Goal: Task Accomplishment & Management: Use online tool/utility

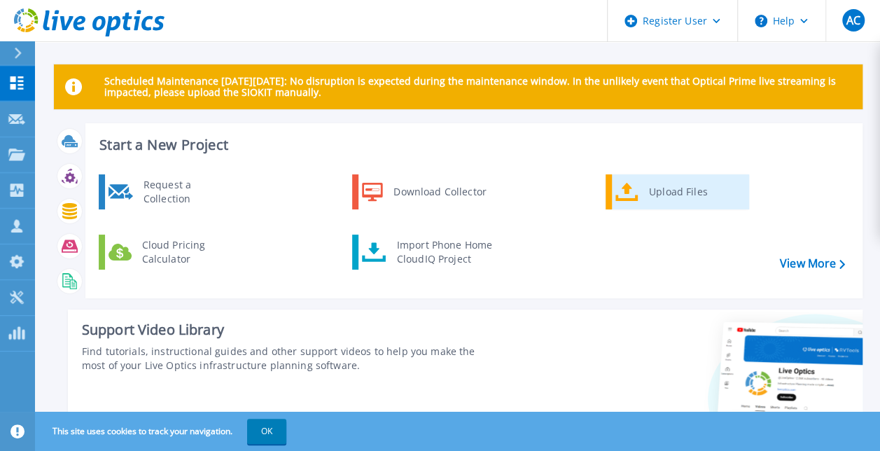
click at [657, 182] on div "Upload Files" at bounding box center [694, 192] width 104 height 28
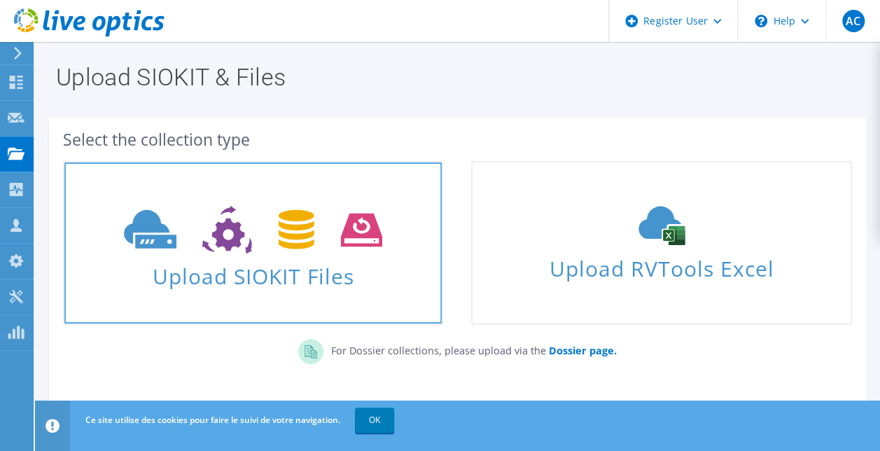
click at [293, 265] on span "Upload SIOKIT Files" at bounding box center [252, 272] width 377 height 30
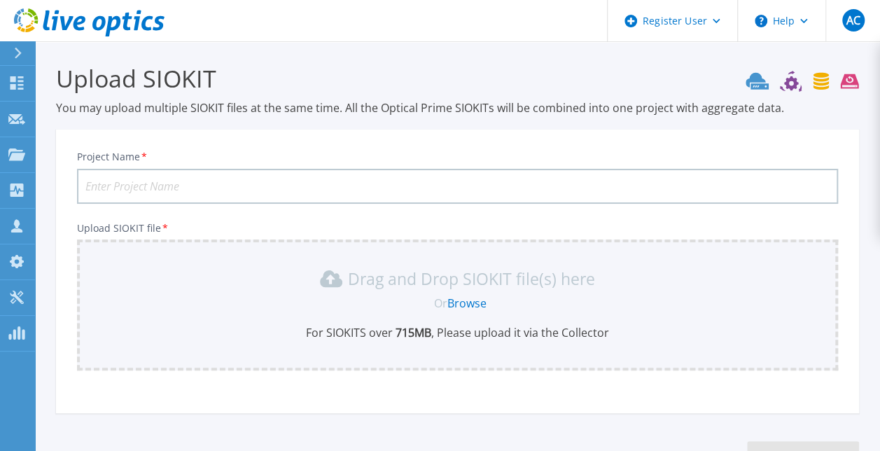
click at [436, 192] on input "Project Name *" at bounding box center [457, 186] width 761 height 35
type input "K"
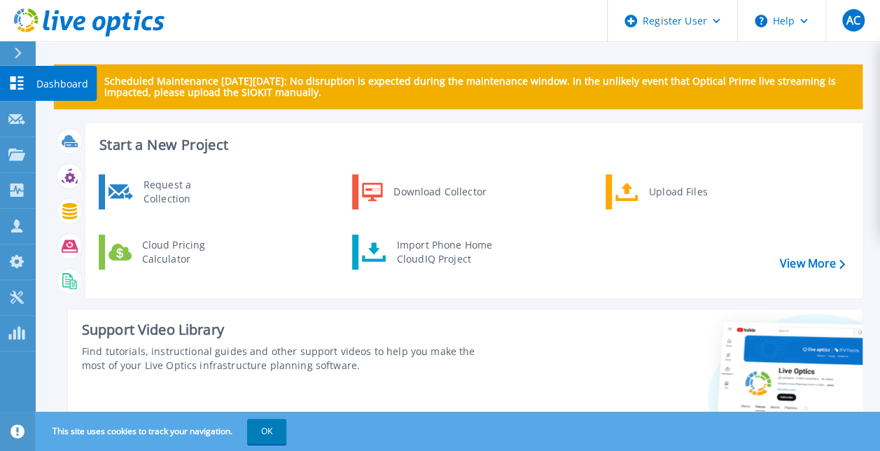
click at [17, 73] on link "Dashboard Dashboard" at bounding box center [17, 84] width 35 height 36
click at [800, 257] on link "View More" at bounding box center [812, 263] width 65 height 13
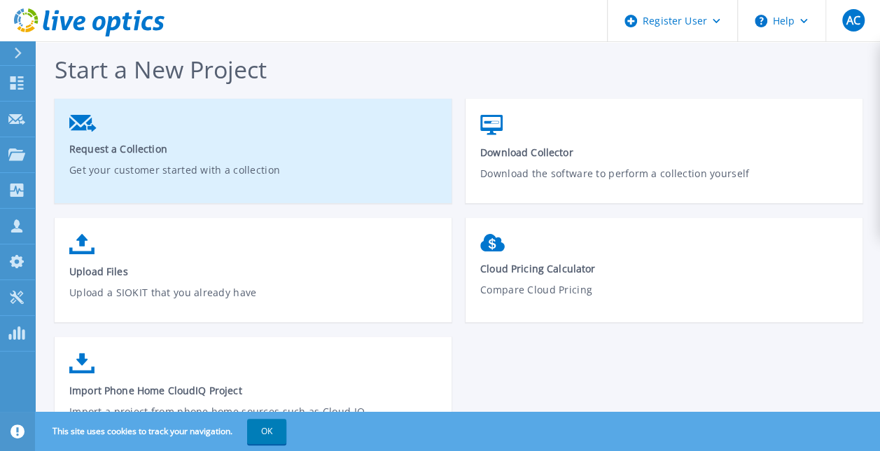
scroll to position [47, 0]
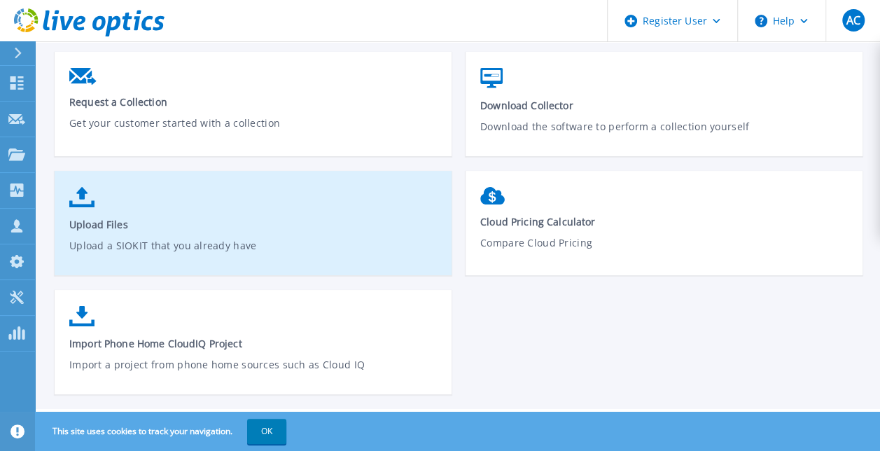
click at [305, 214] on link "Upload Files Upload a SIOKIT that you already have" at bounding box center [253, 230] width 397 height 100
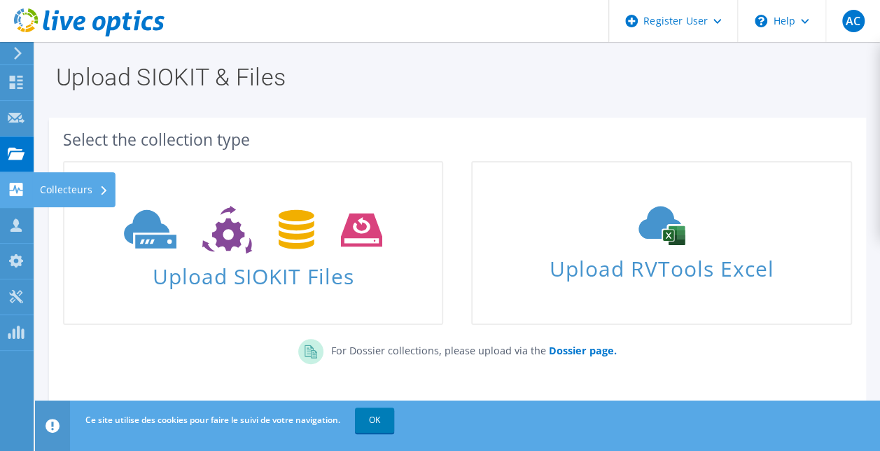
click at [50, 188] on div "Collecteurs" at bounding box center [74, 189] width 83 height 35
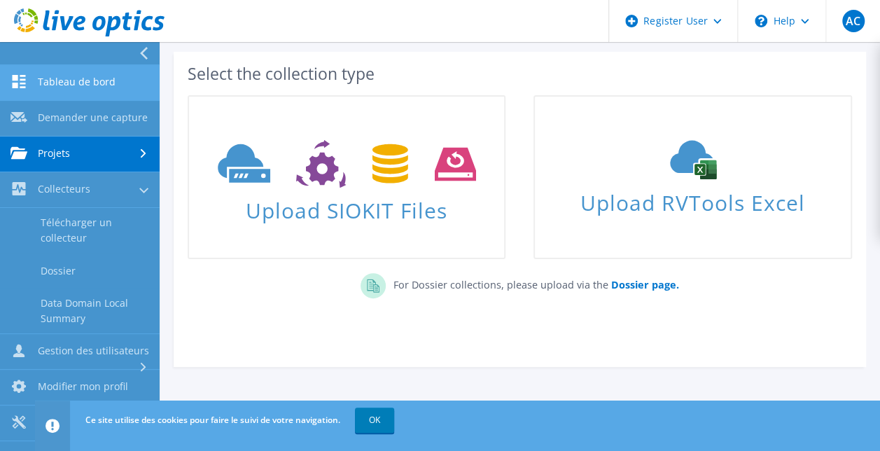
click at [83, 69] on link "Tableau de bord" at bounding box center [80, 83] width 160 height 36
